Goal: Task Accomplishment & Management: Use online tool/utility

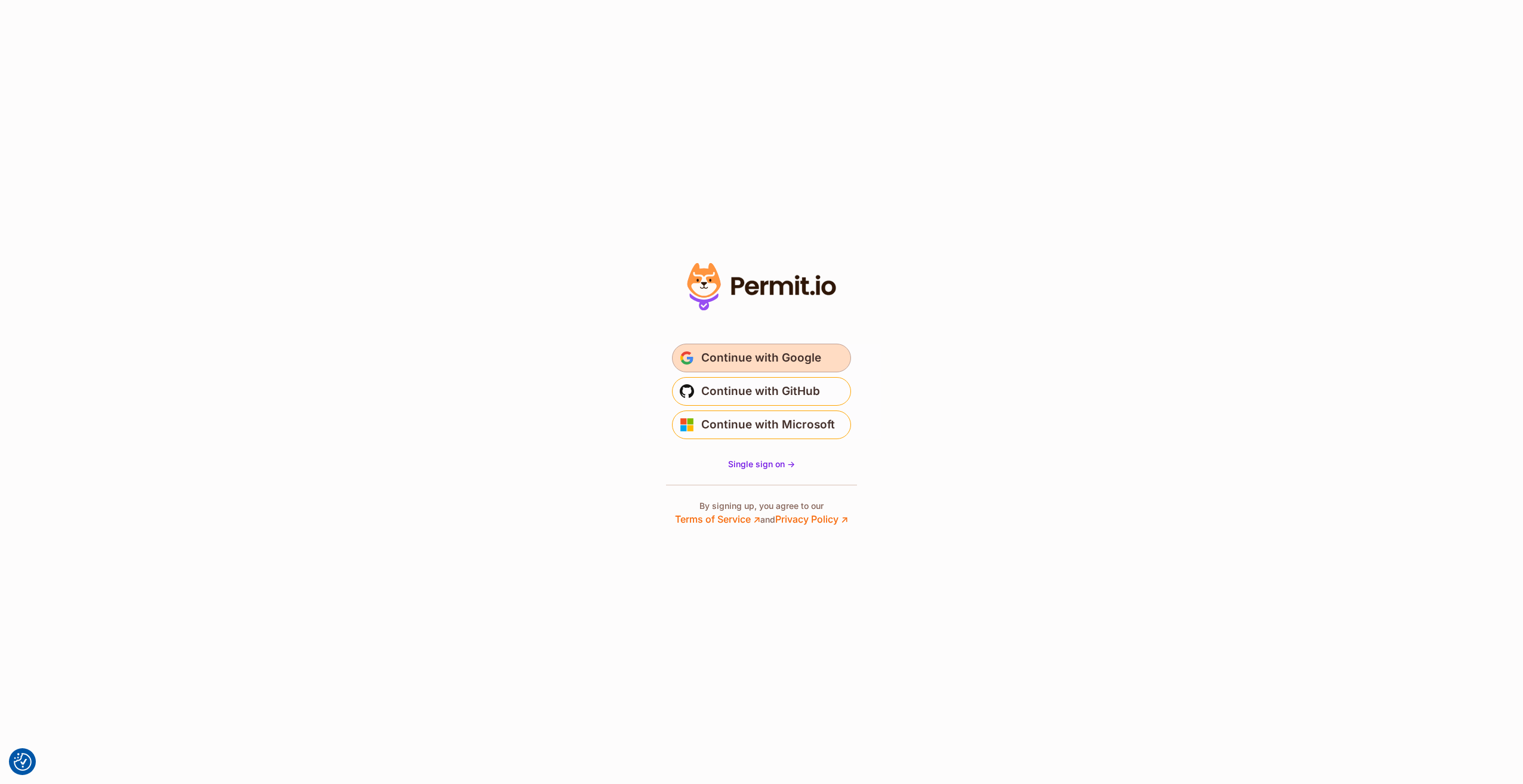
click at [816, 350] on span "Continue with Google" at bounding box center [761, 357] width 120 height 19
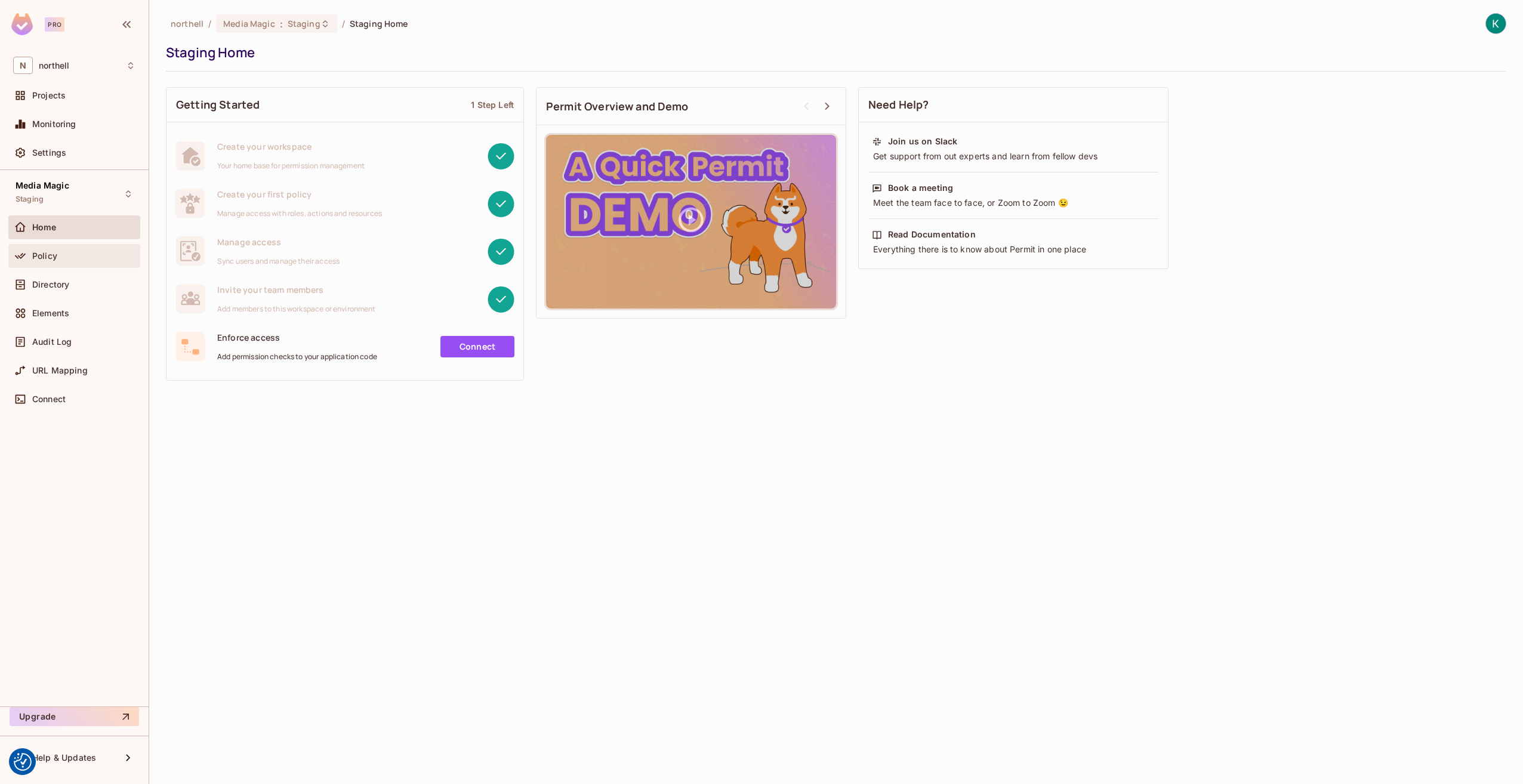
click at [56, 244] on div "Policy" at bounding box center [74, 255] width 132 height 24
